Goal: Task Accomplishment & Management: Complete application form

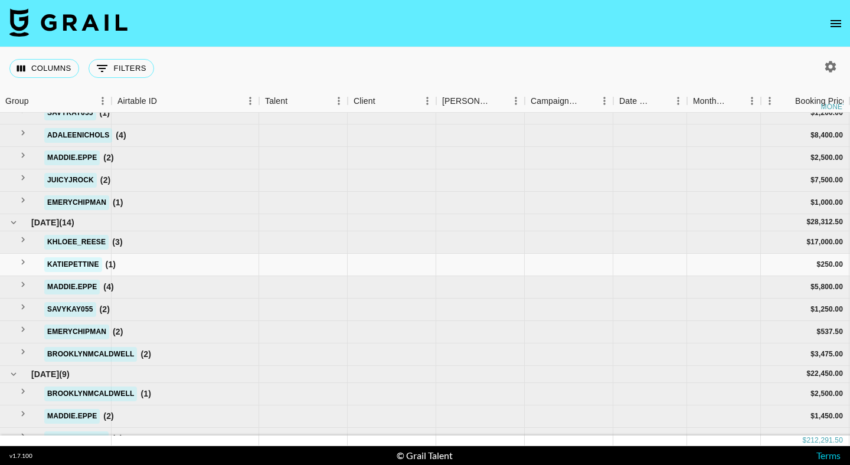
scroll to position [284, 1]
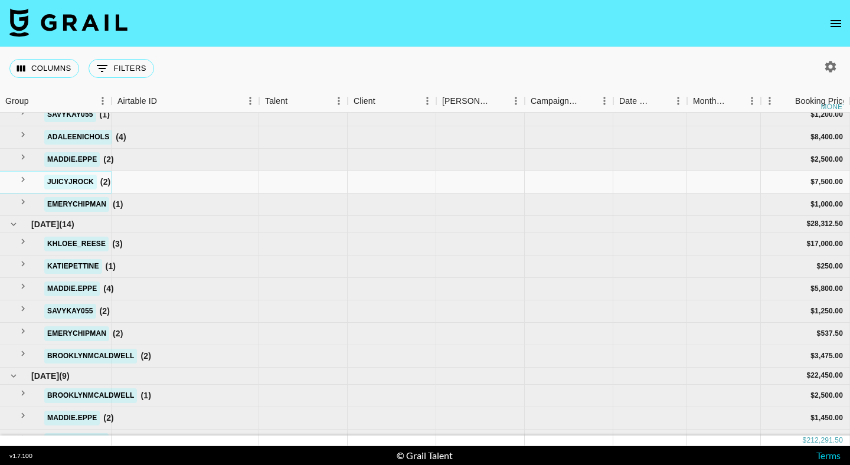
click at [21, 179] on icon "see children" at bounding box center [23, 179] width 11 height 11
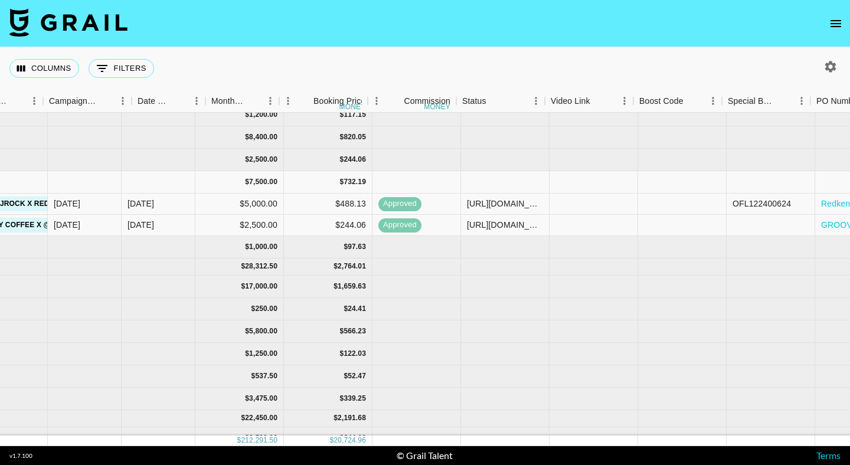
scroll to position [284, 612]
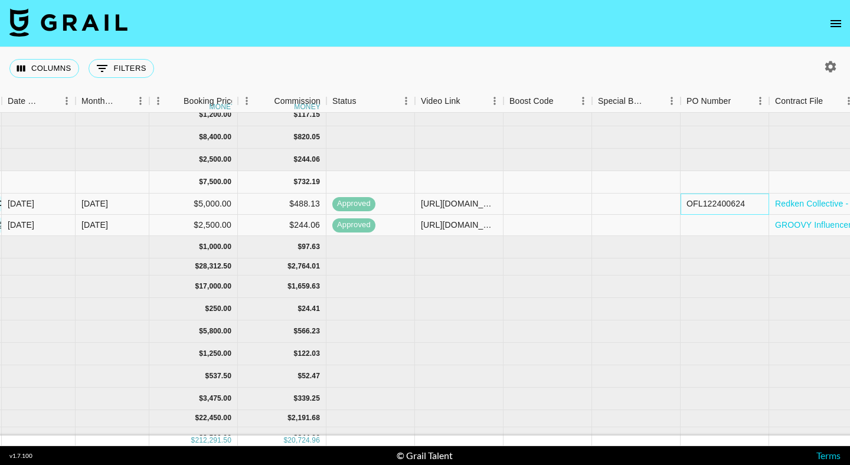
click at [716, 208] on div "OFL122400624" at bounding box center [715, 204] width 58 height 12
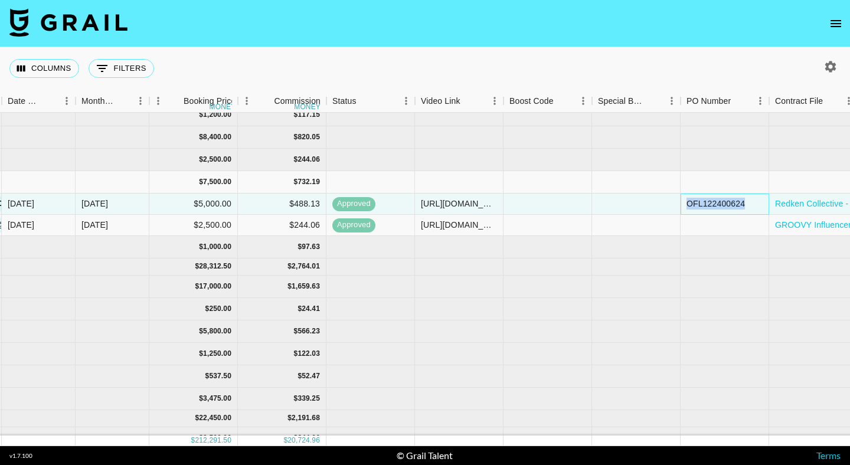
click at [715, 208] on div "OFL122400624" at bounding box center [715, 204] width 58 height 12
click at [715, 208] on input "OFL122400624" at bounding box center [724, 203] width 87 height 9
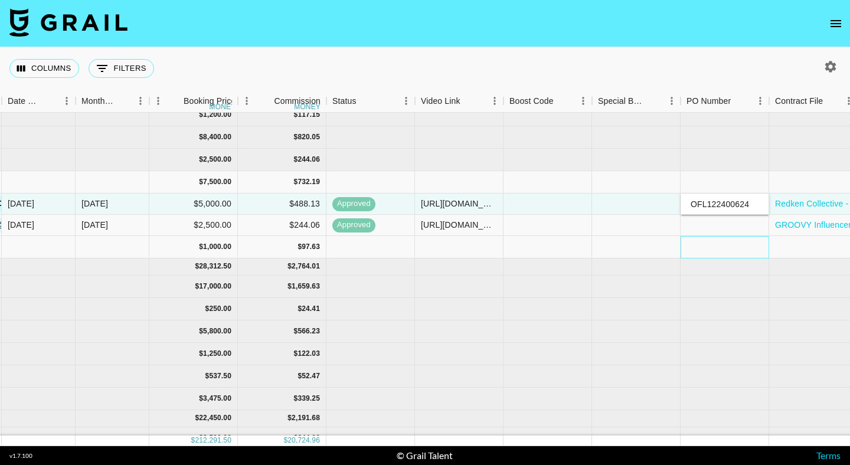
click at [685, 241] on div at bounding box center [724, 247] width 89 height 22
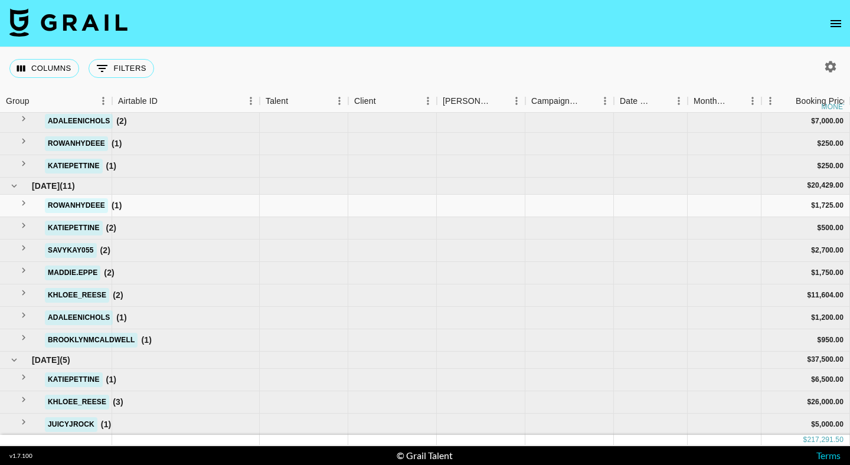
scroll to position [636, 0]
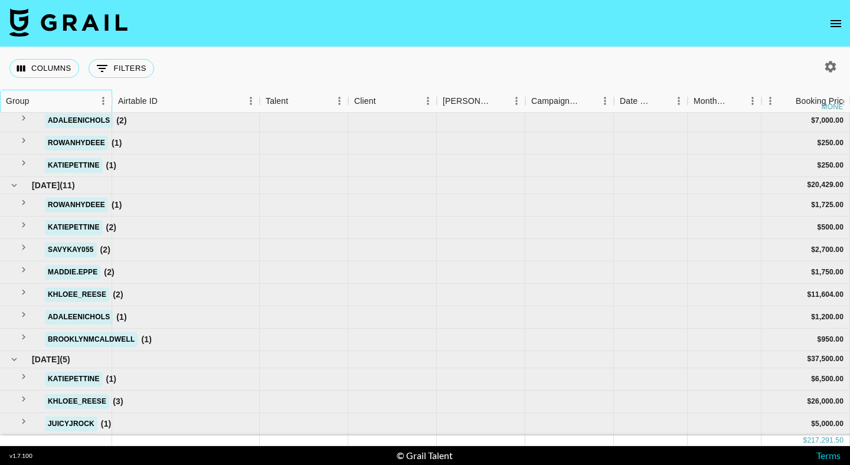
click at [27, 99] on div "Group" at bounding box center [18, 101] width 24 height 23
click at [35, 100] on icon "Sort" at bounding box center [37, 100] width 7 height 7
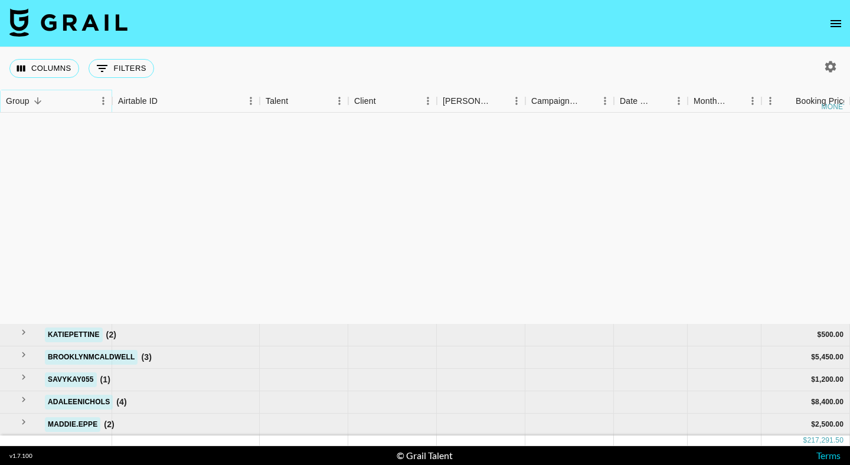
scroll to position [0, 0]
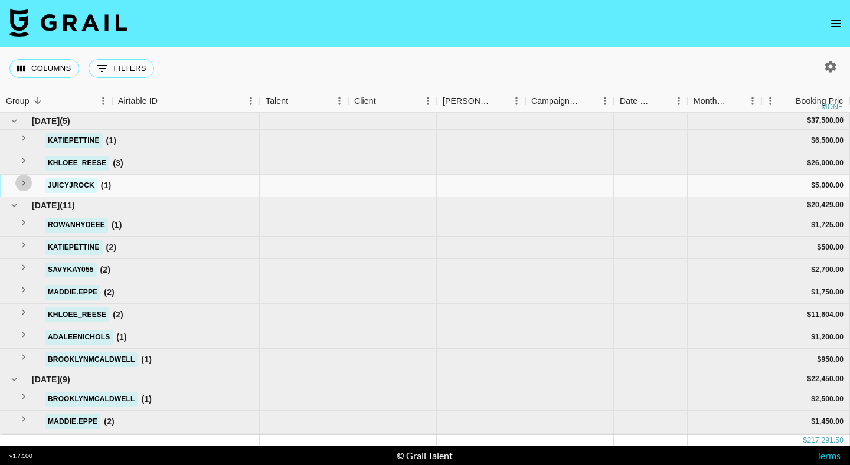
click at [21, 176] on button "see children" at bounding box center [23, 183] width 17 height 17
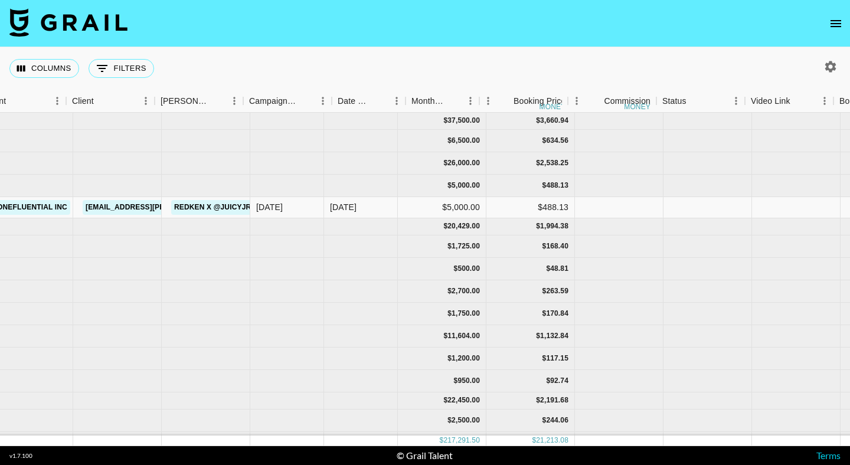
scroll to position [0, 576]
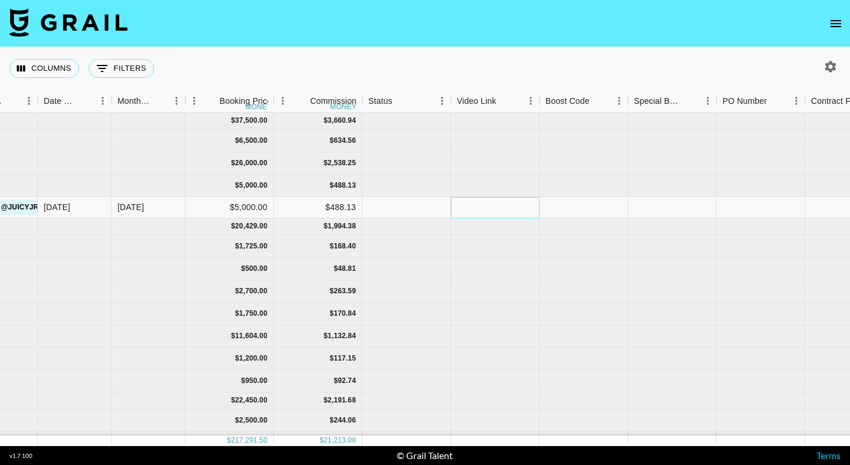
click at [505, 205] on div at bounding box center [495, 207] width 89 height 21
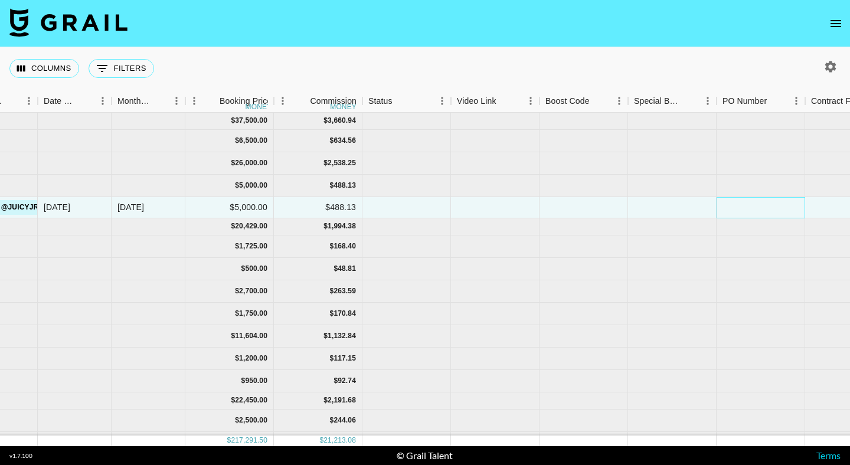
click at [719, 208] on div at bounding box center [760, 207] width 89 height 21
click at [731, 209] on input "vOFL122400624" at bounding box center [760, 207] width 87 height 9
type input "OFL122400624"
click at [822, 207] on div at bounding box center [849, 207] width 89 height 21
click at [823, 207] on div at bounding box center [849, 207] width 89 height 21
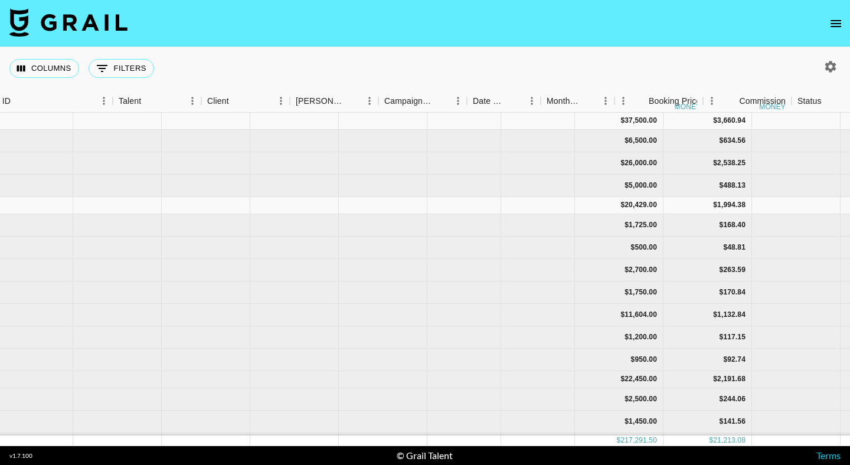
scroll to position [0, 147]
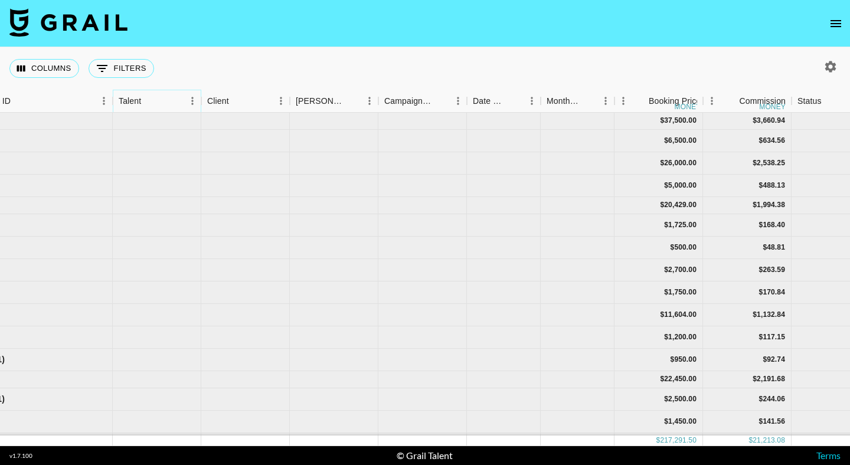
click at [193, 99] on icon "Menu" at bounding box center [192, 101] width 12 height 12
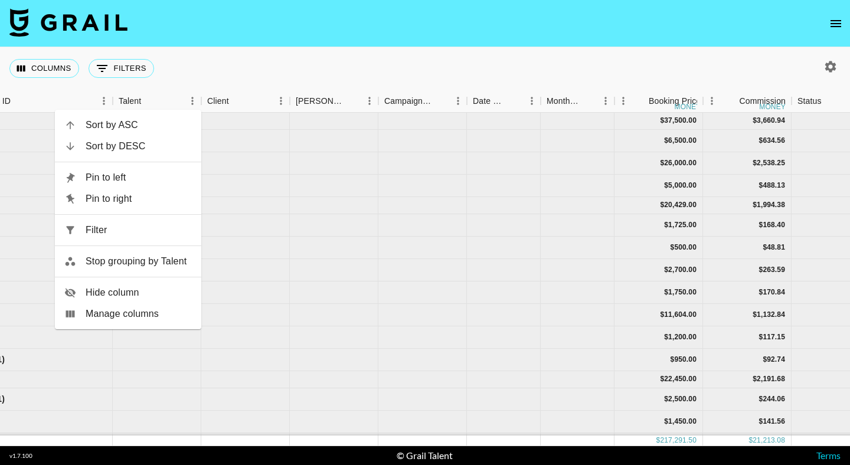
click at [123, 254] on li "Stop grouping by Talent" at bounding box center [128, 261] width 146 height 21
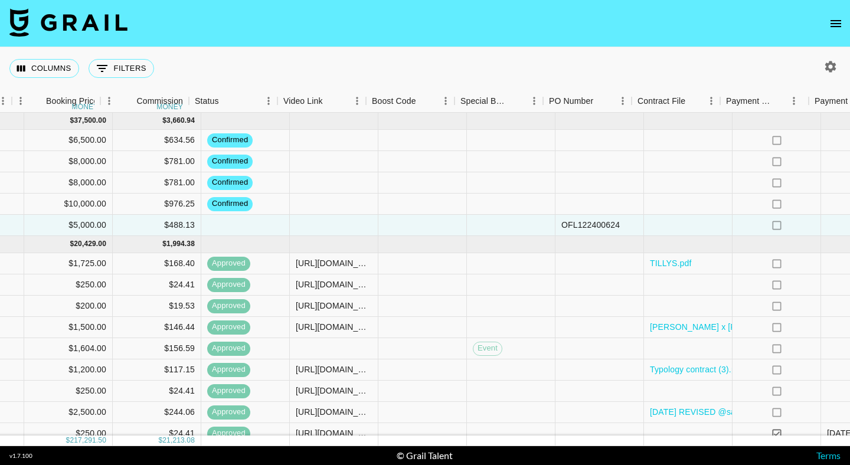
scroll to position [0, 735]
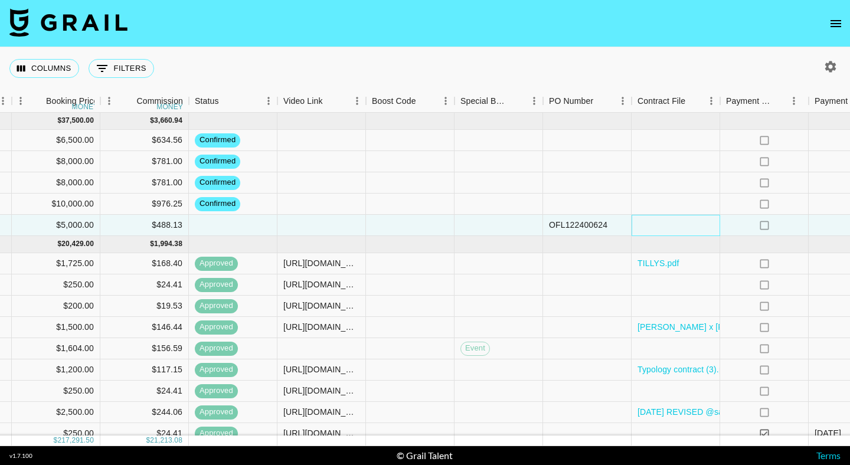
click at [656, 224] on div at bounding box center [675, 225] width 89 height 21
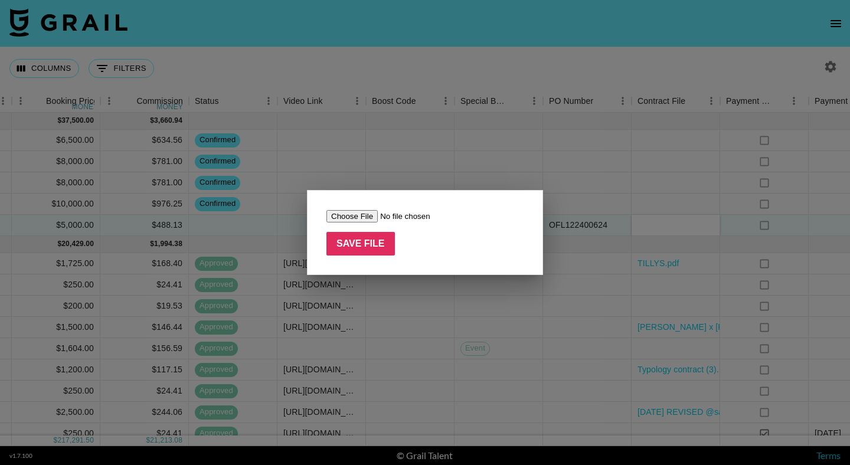
click at [372, 219] on input "file" at bounding box center [400, 216] width 149 height 12
type input "C:\fakepath\Creator Agreement with [PERSON_NAME] Rock - Redken (Redken Collecti…"
click at [366, 240] on input "Save File" at bounding box center [360, 244] width 68 height 24
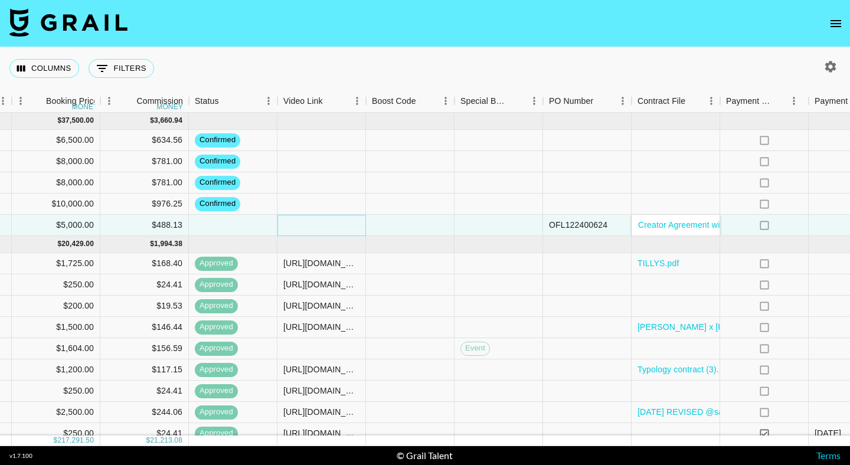
click at [309, 230] on div at bounding box center [321, 225] width 89 height 21
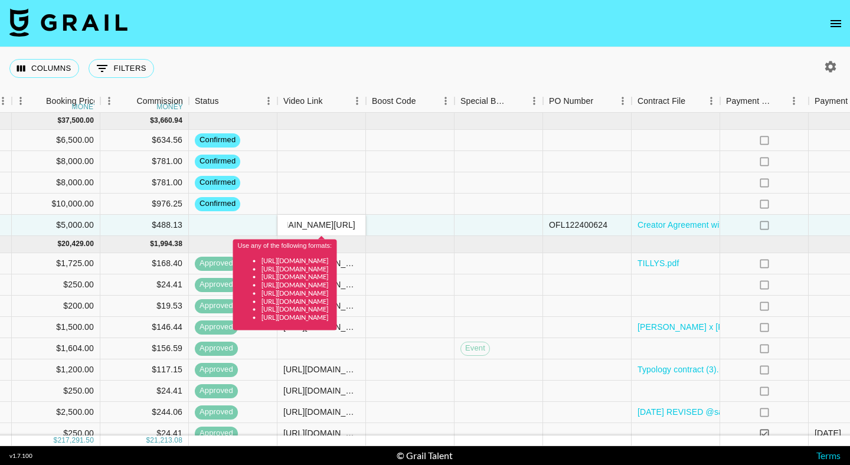
scroll to position [0, 0]
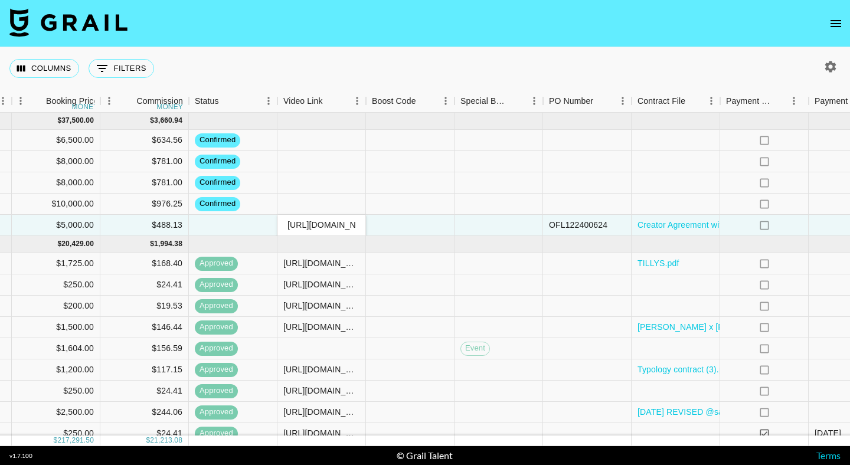
type input "[URL][DOMAIN_NAME]"
click at [437, 214] on div at bounding box center [410, 204] width 89 height 21
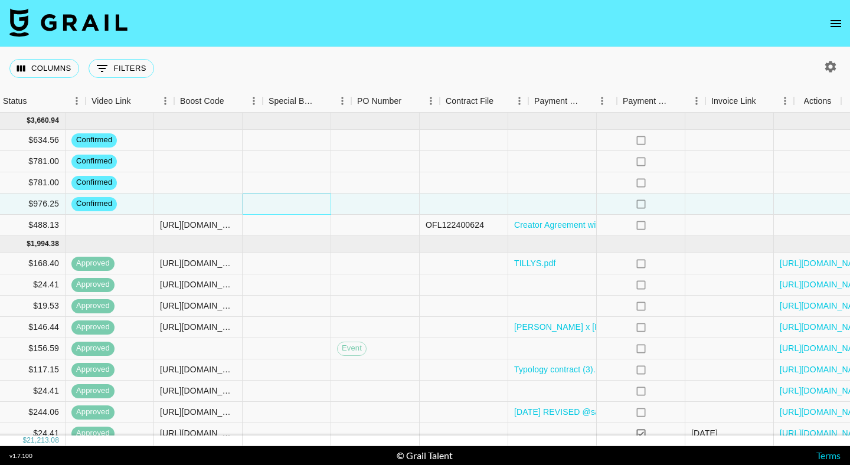
scroll to position [0, 926]
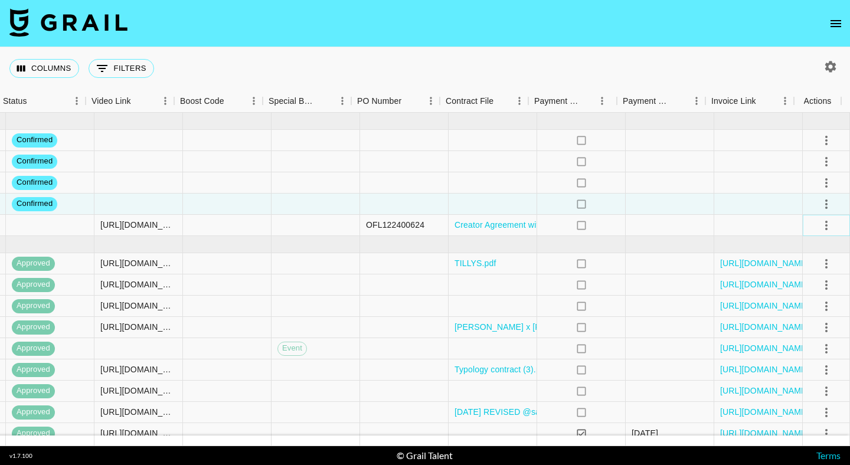
click at [819, 226] on icon "select merge strategy" at bounding box center [826, 225] width 14 height 14
click at [800, 333] on div "Approve" at bounding box center [800, 336] width 36 height 14
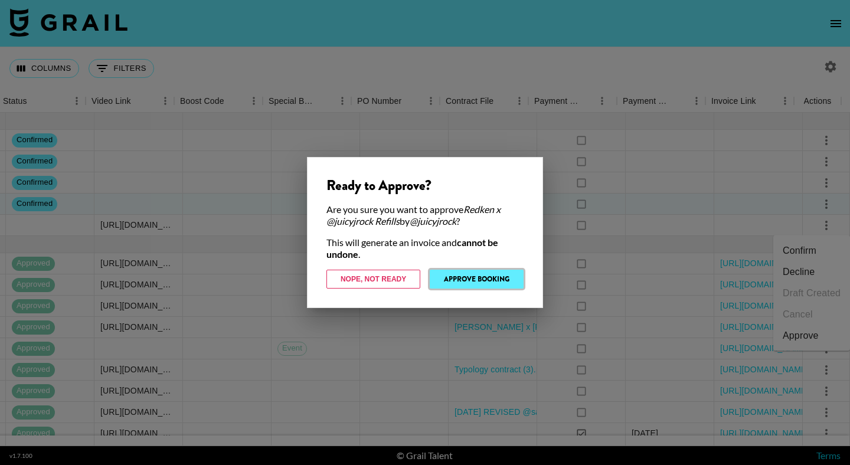
click at [463, 280] on button "Approve Booking" at bounding box center [477, 279] width 94 height 19
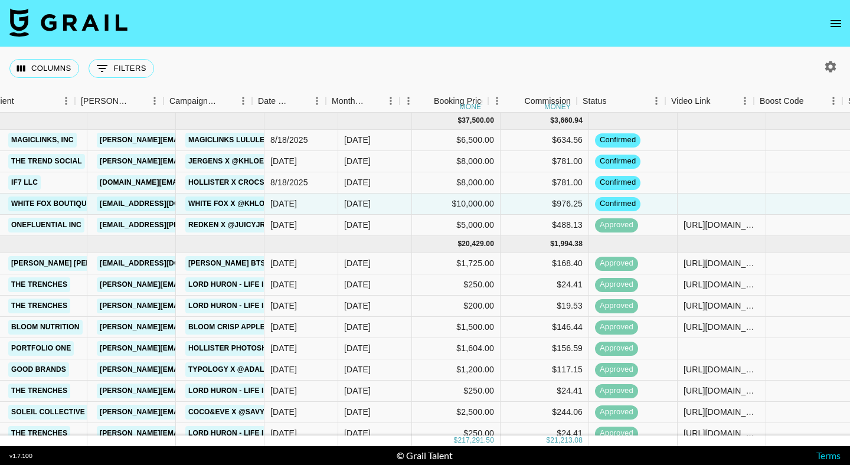
scroll to position [0, 244]
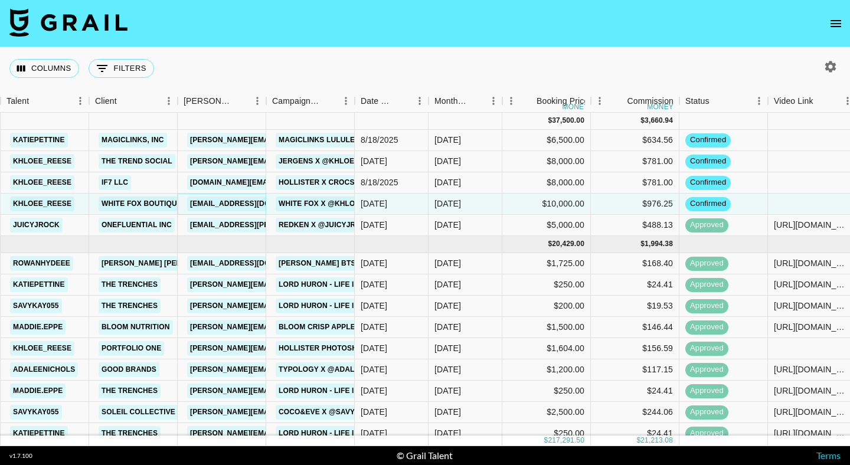
drag, startPoint x: 262, startPoint y: 200, endPoint x: 164, endPoint y: 116, distance: 128.9
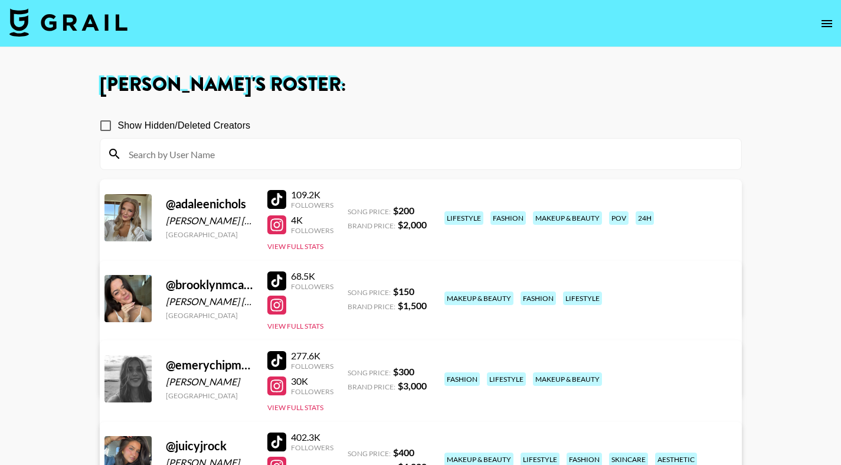
click at [826, 22] on icon "open drawer" at bounding box center [827, 24] width 14 height 14
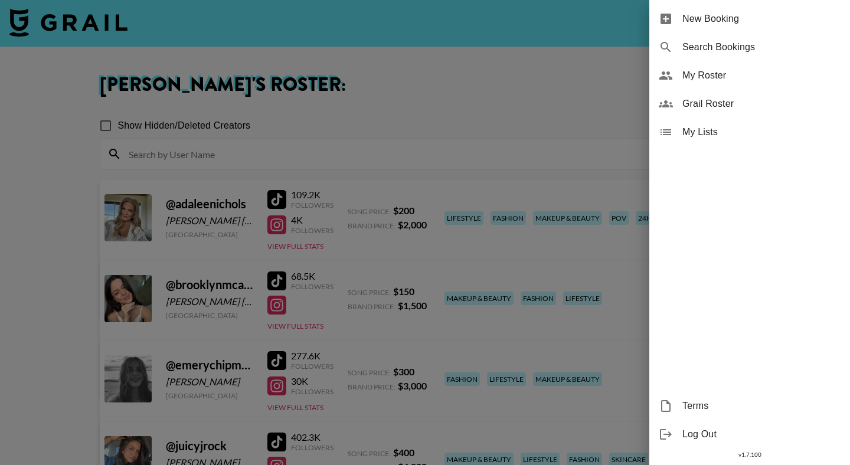
click at [728, 13] on span "New Booking" at bounding box center [761, 19] width 158 height 14
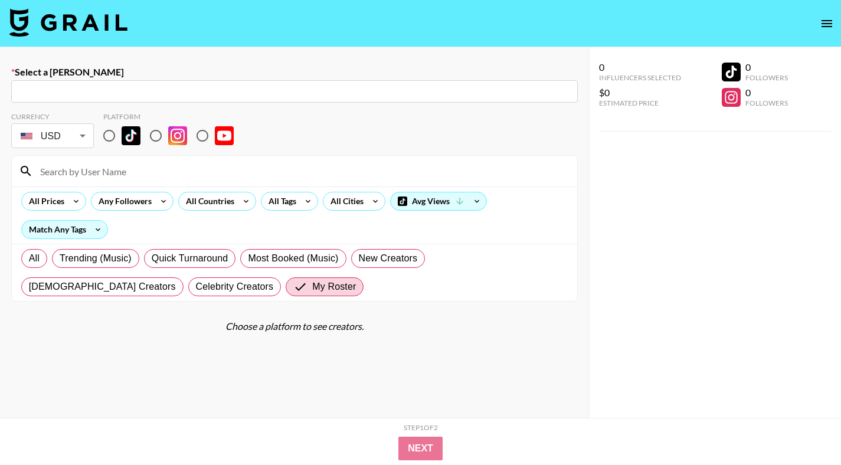
click at [232, 89] on input "text" at bounding box center [294, 92] width 552 height 14
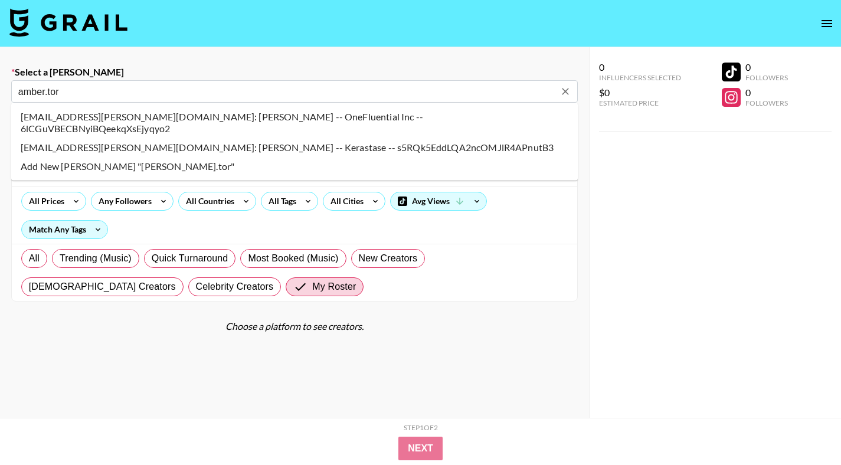
click at [296, 114] on li "amber.torres@onefluential.com: Amber Torres -- OneFluential Inc -- 6lCGuVBECBNy…" at bounding box center [294, 122] width 567 height 31
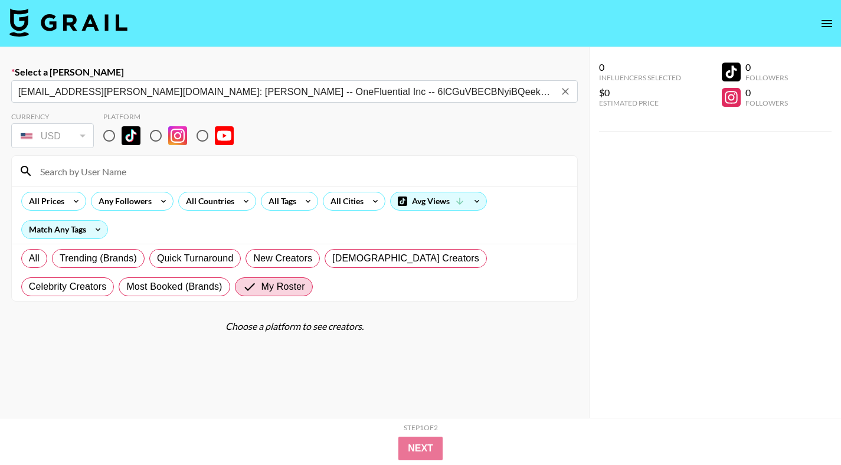
type input "amber.torres@onefluential.com: Amber Torres -- OneFluential Inc -- 6lCGuVBECBNy…"
click at [274, 169] on input at bounding box center [301, 171] width 537 height 19
drag, startPoint x: 114, startPoint y: 136, endPoint x: 197, endPoint y: 168, distance: 88.5
click at [114, 136] on input "radio" at bounding box center [109, 135] width 25 height 25
radio input "true"
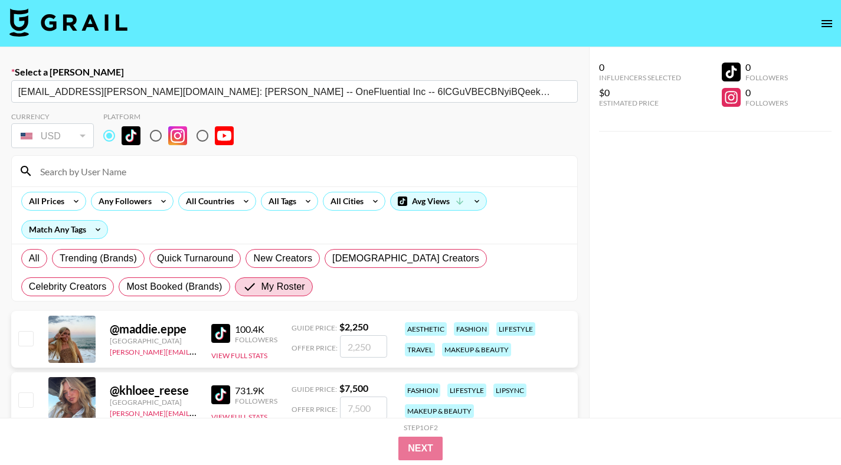
click at [208, 169] on input at bounding box center [301, 171] width 537 height 19
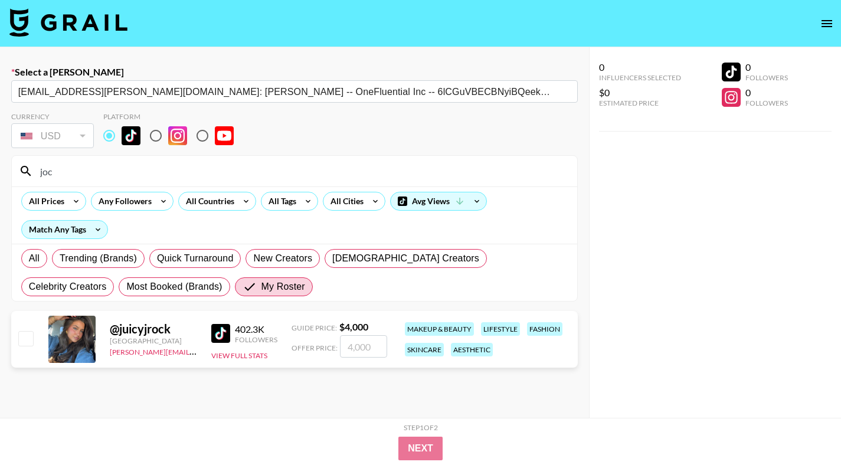
type input "joc"
click at [31, 335] on input "checkbox" at bounding box center [25, 338] width 14 height 14
checkbox input "true"
type input "4000"
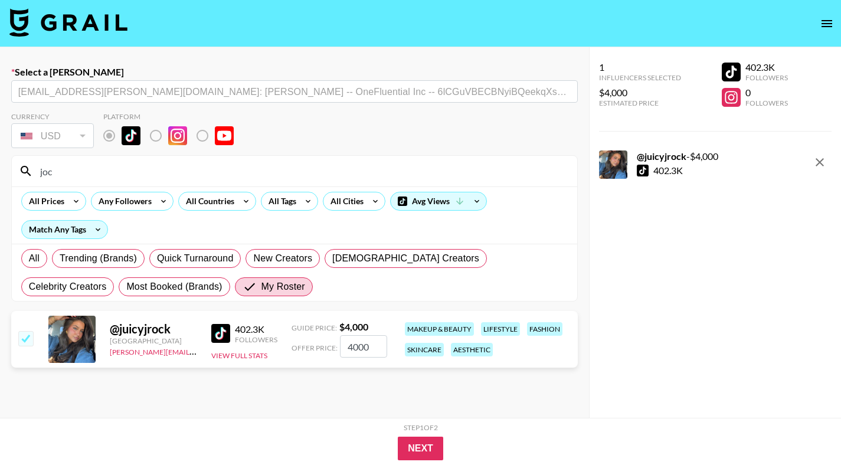
click at [352, 346] on input "4000" at bounding box center [363, 346] width 47 height 22
checkbox input "false"
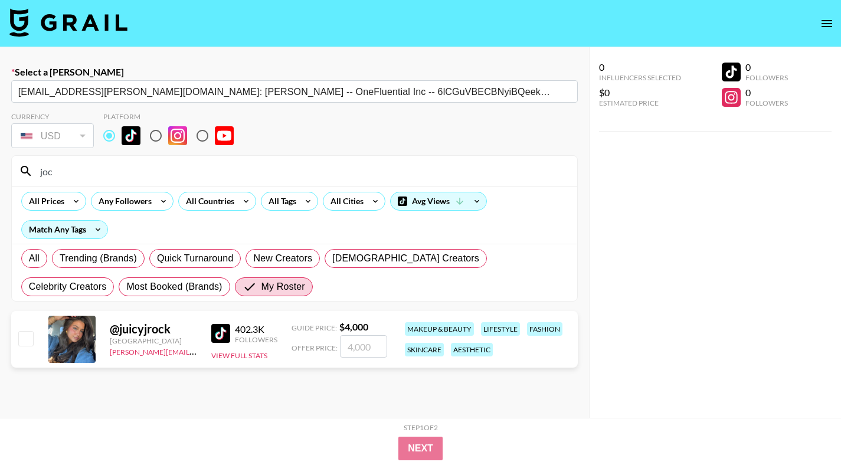
type input "5"
checkbox input "true"
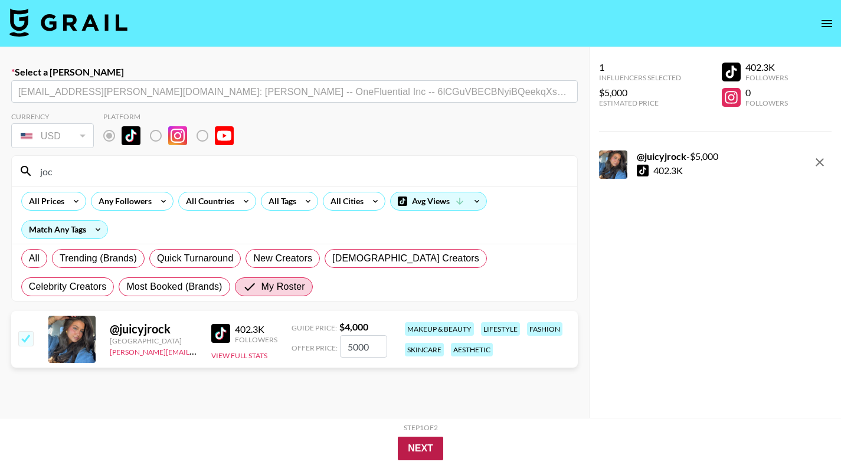
type input "5000"
click at [430, 445] on button "Next" at bounding box center [420, 449] width 45 height 24
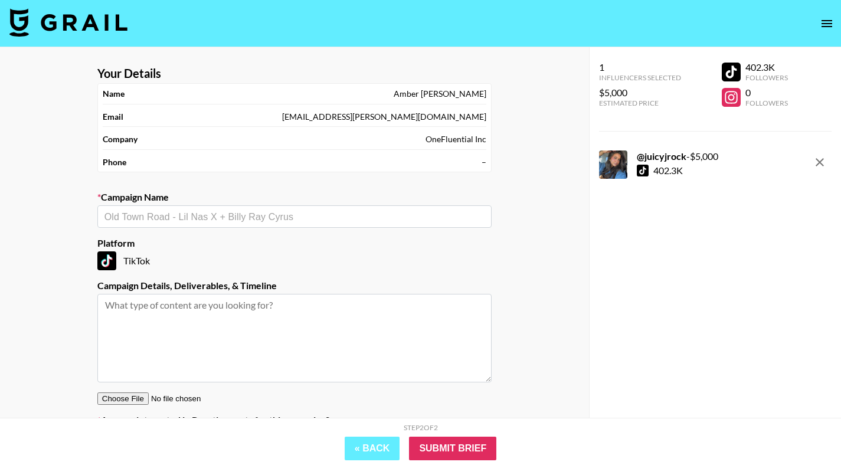
click at [286, 219] on input "text" at bounding box center [294, 217] width 380 height 14
click at [233, 215] on input "Redken x @juicyjrock September" at bounding box center [286, 217] width 364 height 14
click at [233, 214] on input "Redken x @juicyjrock September" at bounding box center [286, 217] width 364 height 14
click at [266, 241] on li "Add New Campaign: "Redken x @juicyjrock Refills"" at bounding box center [294, 242] width 394 height 19
type input "Redken x @juicyjrock Refills"
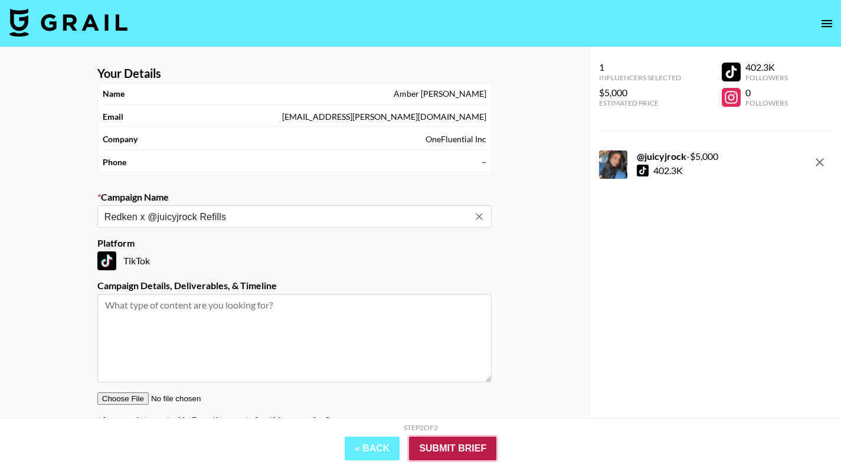
click at [472, 454] on input "Submit Brief" at bounding box center [452, 449] width 87 height 24
